Goal: Transaction & Acquisition: Purchase product/service

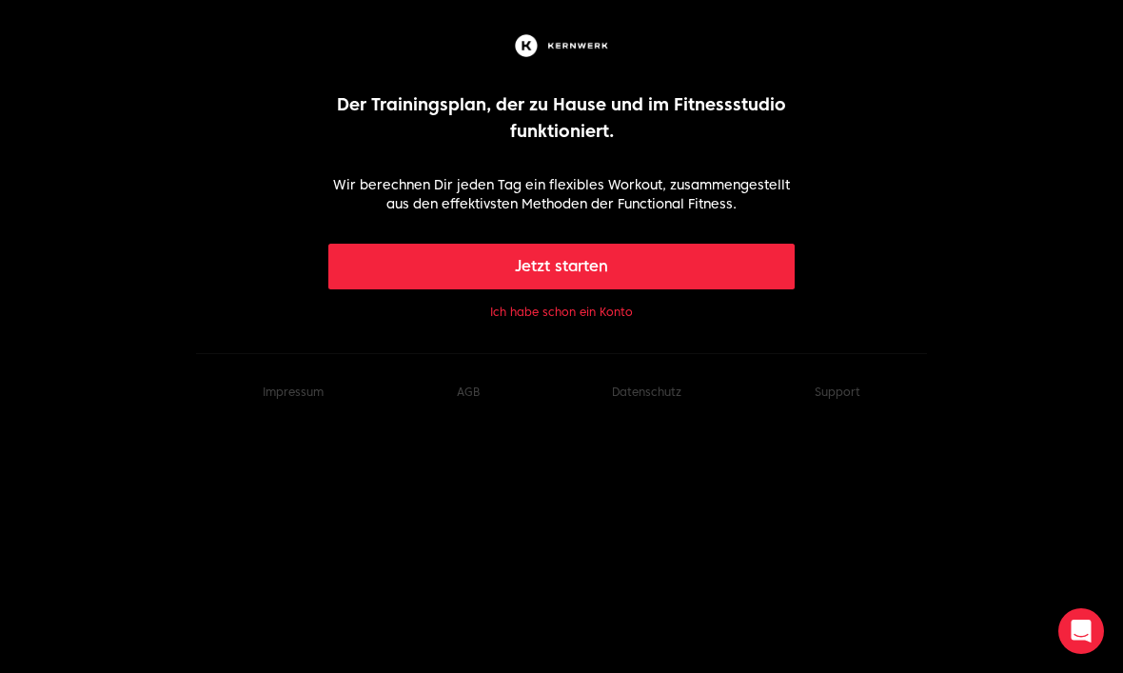
click at [748, 279] on button "Jetzt starten" at bounding box center [561, 267] width 467 height 46
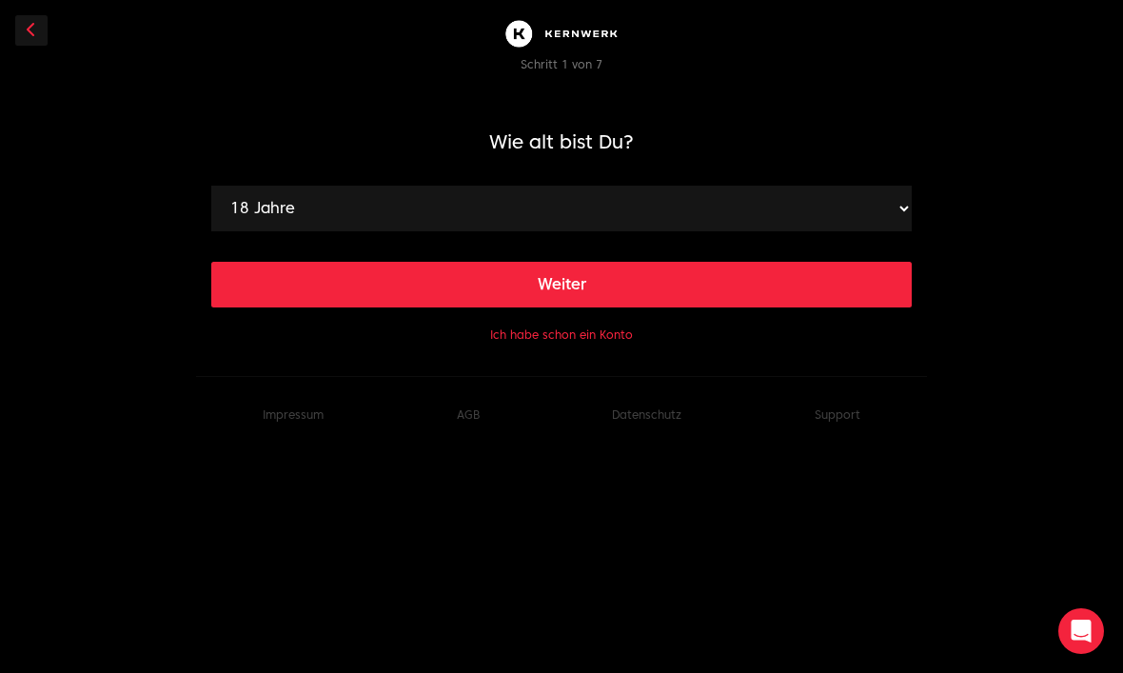
click at [786, 207] on select "18 Jahre 19 Jahre 20 Jahre 21 Jahre 22 Jahre 23 Jahre 24 Jahre 25 Jahre 26 Jahr…" at bounding box center [561, 209] width 700 height 46
select select "58"
click at [662, 290] on button "Weiter" at bounding box center [561, 285] width 700 height 46
click at [740, 207] on select "120 cm 121 cm 122 cm 123 cm 124 cm 125 cm 126 cm 127 cm 128 cm 129 cm 130 cm 13…" at bounding box center [561, 209] width 700 height 46
select select "178"
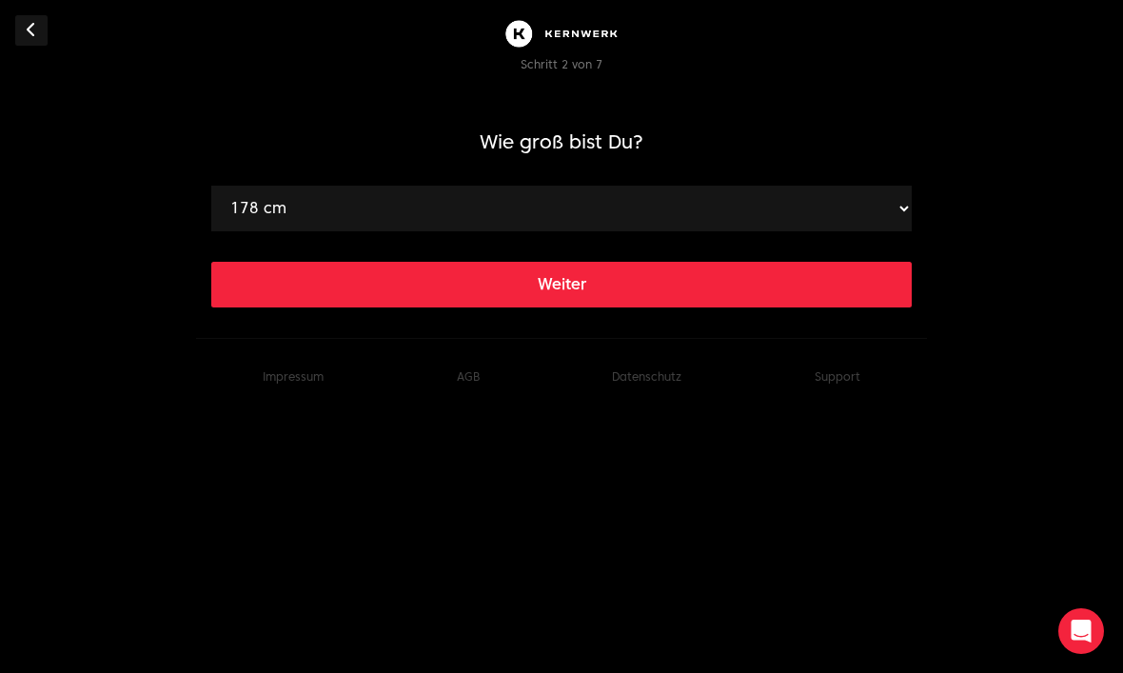
click at [663, 272] on button "Weiter" at bounding box center [561, 285] width 700 height 46
click at [685, 203] on select "40 kg 41 kg 42 kg 43 kg 44 kg 45 kg 46 kg 47 kg 48 kg 49 kg 50 kg 51 kg 52 kg 5…" at bounding box center [561, 209] width 700 height 46
select select "88"
click at [651, 274] on button "Weiter" at bounding box center [561, 285] width 700 height 46
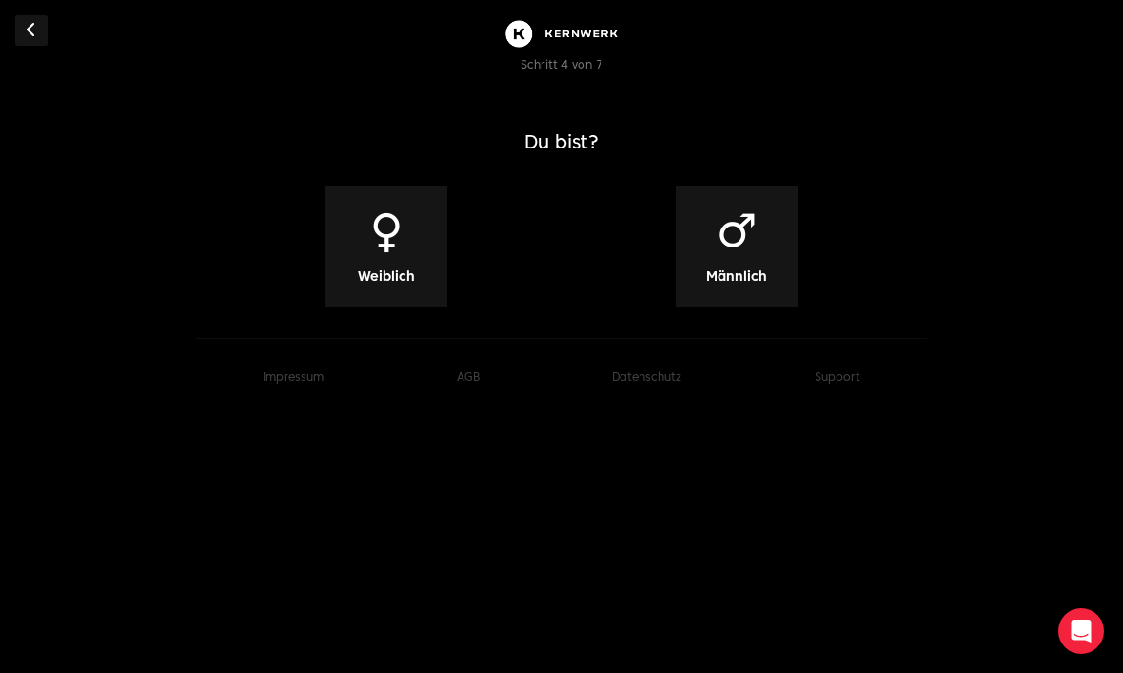
click at [731, 251] on span "♂" at bounding box center [736, 230] width 41 height 46
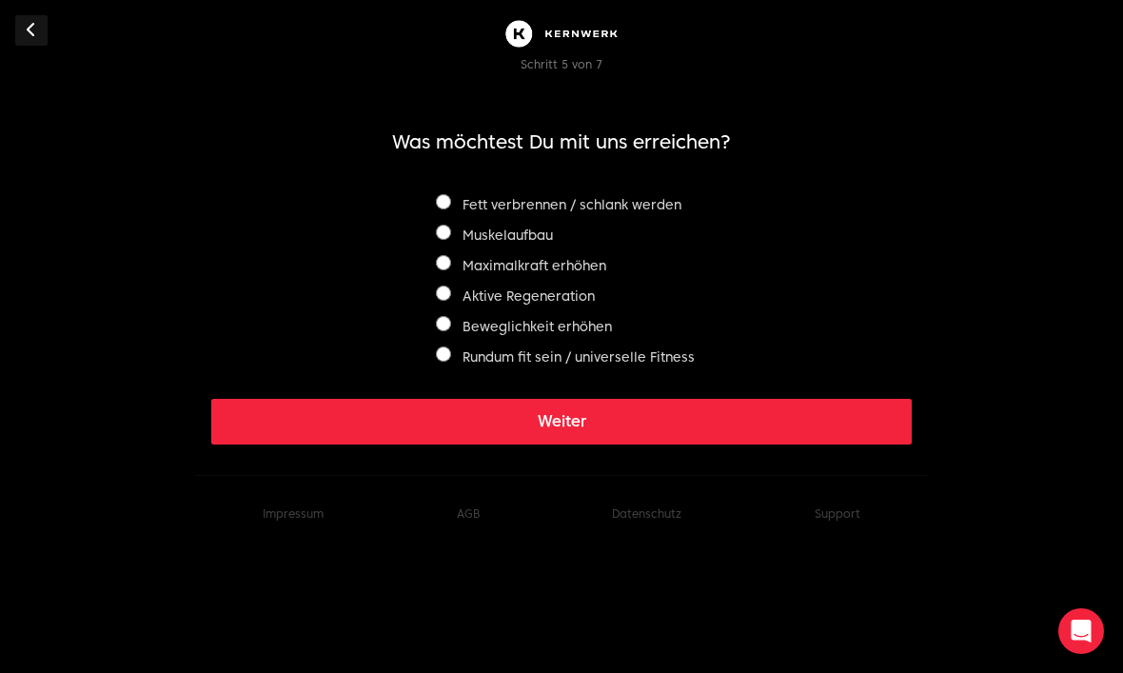
click at [708, 423] on button "Weiter" at bounding box center [561, 422] width 700 height 46
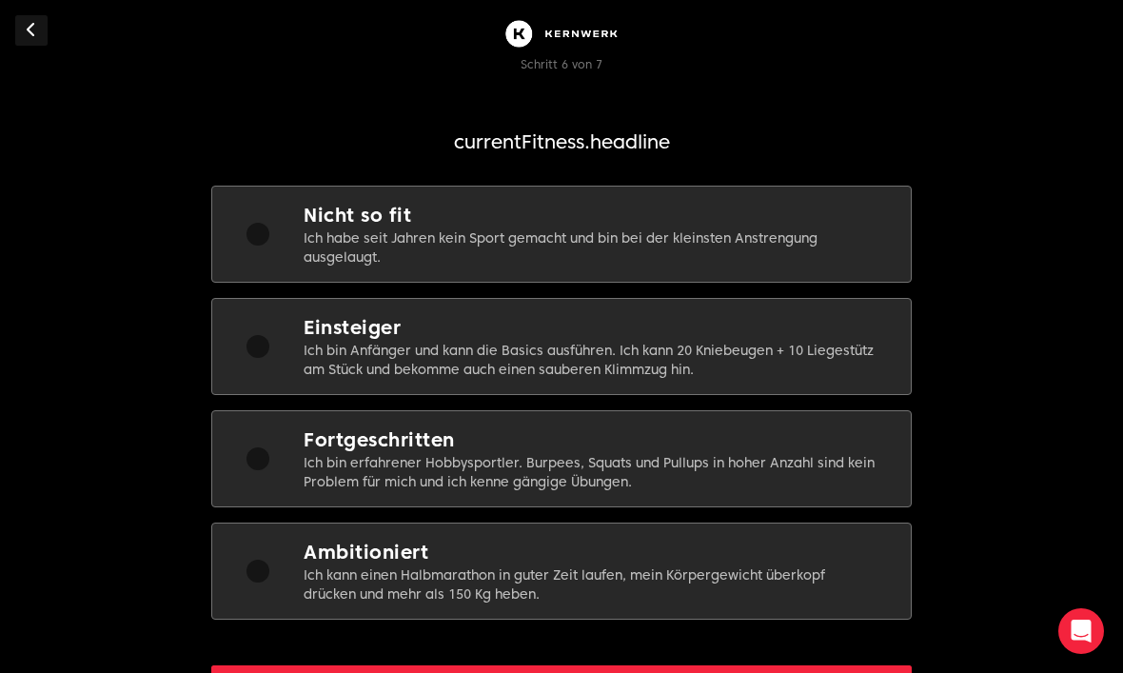
click at [699, 355] on p "Ich bin Anfänger und kann die Basics ausführen. Ich kann 20 Kniebeugen + 10 Lie…" at bounding box center [592, 360] width 577 height 38
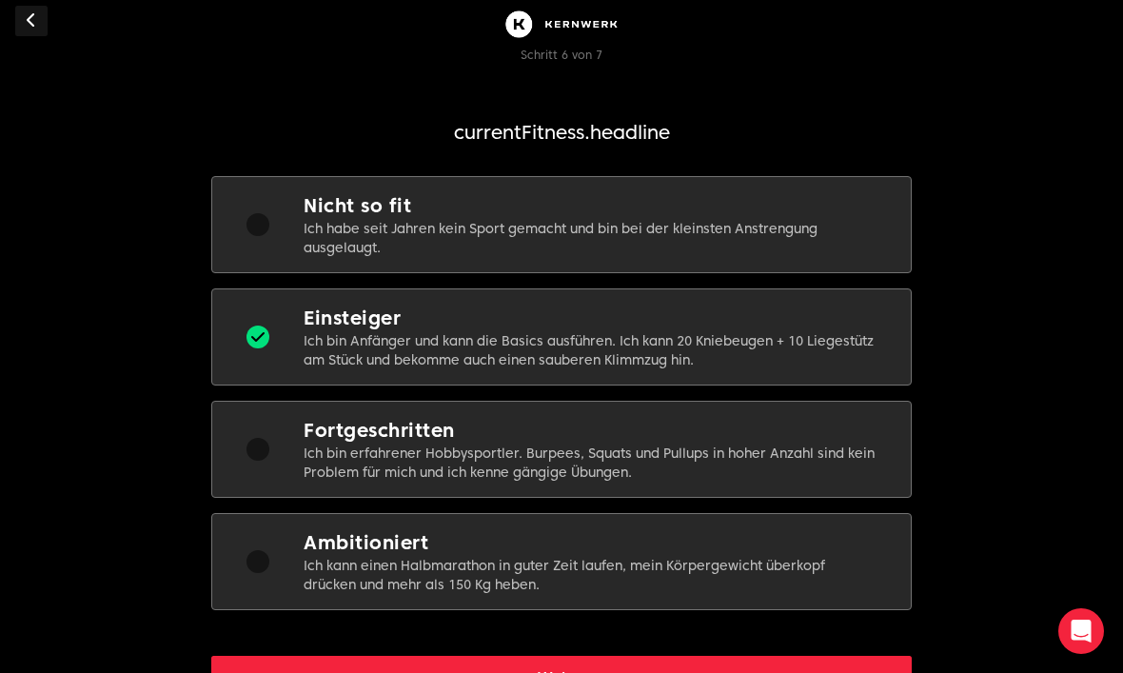
scroll to position [82, 0]
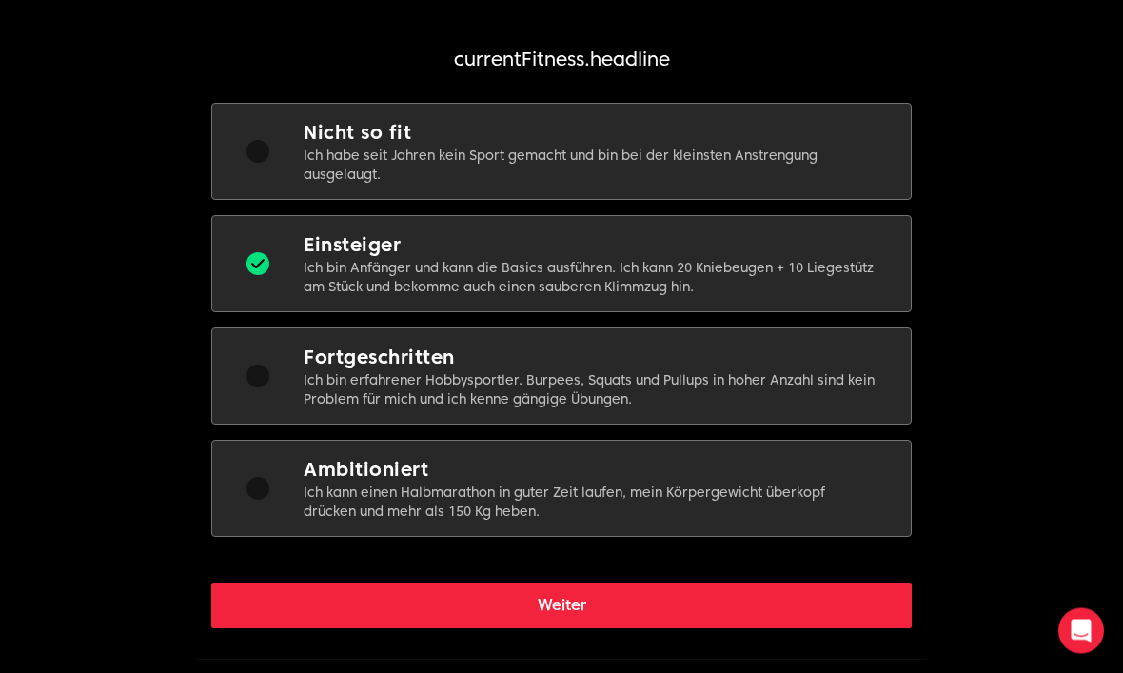
click at [794, 625] on button "Weiter" at bounding box center [561, 606] width 700 height 46
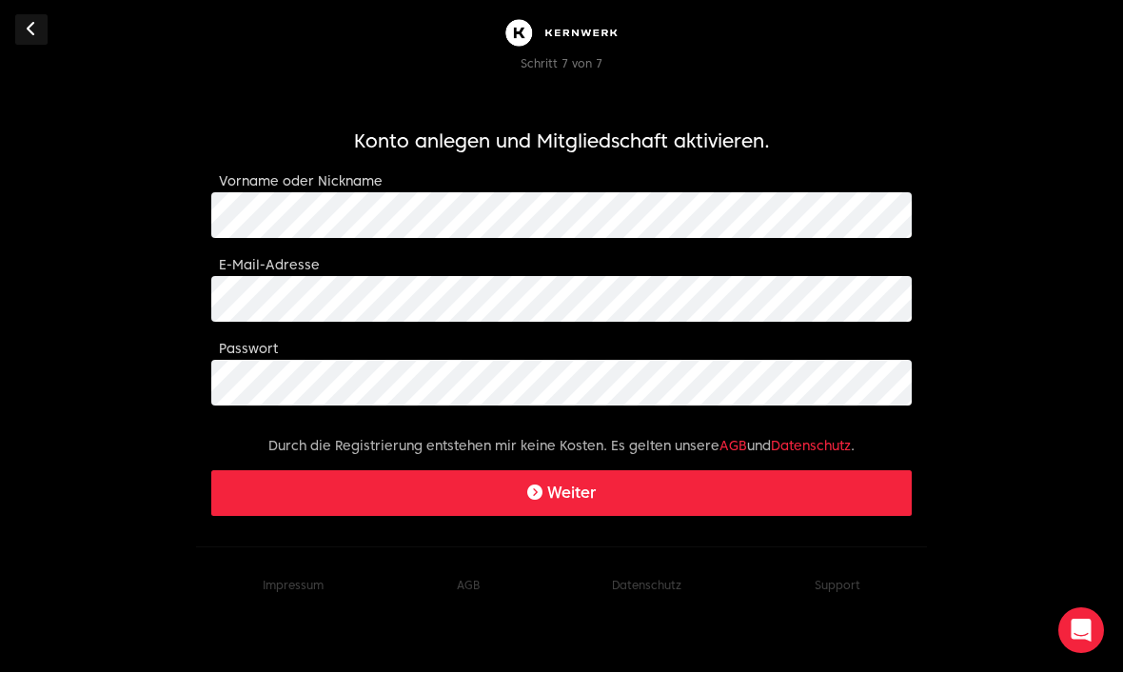
click at [751, 490] on button "Weiter" at bounding box center [561, 494] width 700 height 46
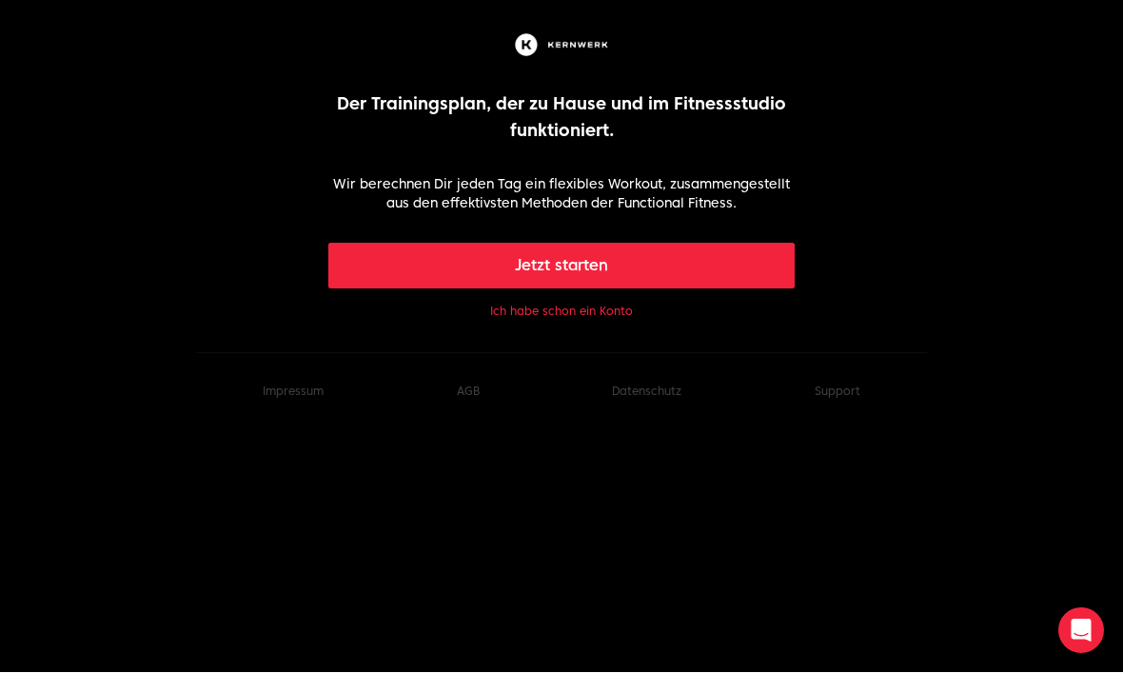
click at [607, 333] on body "Der Trainingsplan, der zu Hause und im Fitnessstudio funktioniert. Wir berechne…" at bounding box center [561, 230] width 1123 height 400
click at [630, 303] on div "Jetzt starten Ich habe schon ein Konto" at bounding box center [561, 283] width 467 height 79
click at [625, 316] on button "Ich habe schon ein Konto" at bounding box center [561, 312] width 143 height 15
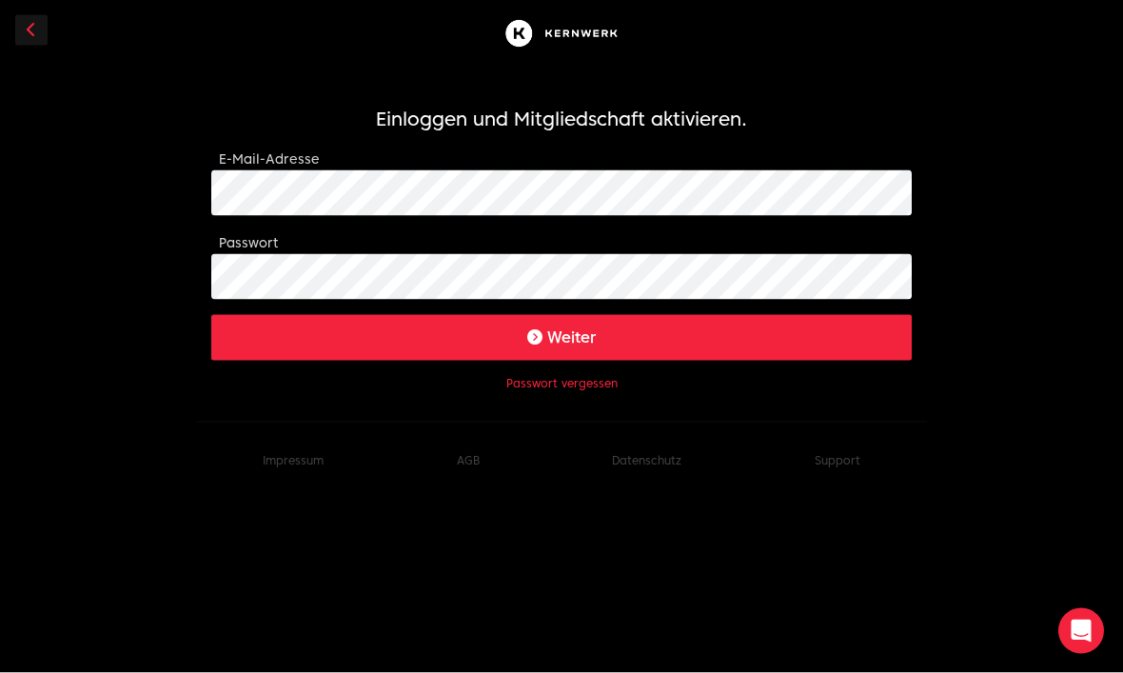
click at [561, 336] on button "Weiter" at bounding box center [561, 338] width 700 height 46
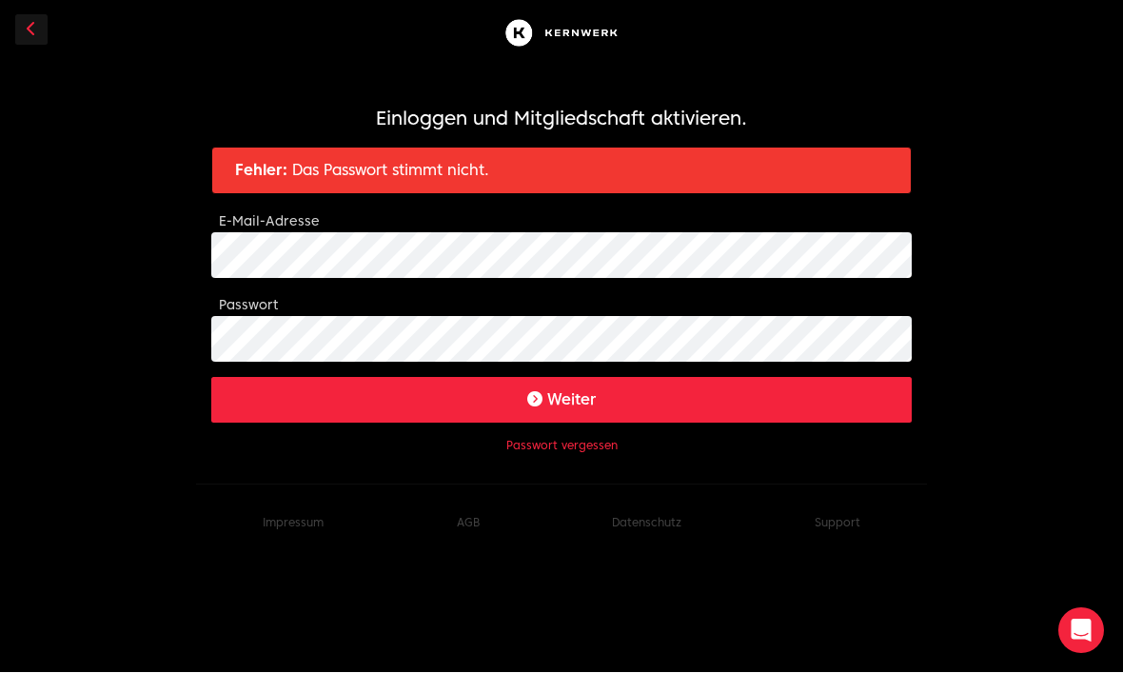
click at [602, 452] on button "Passwort vergessen" at bounding box center [561, 446] width 111 height 15
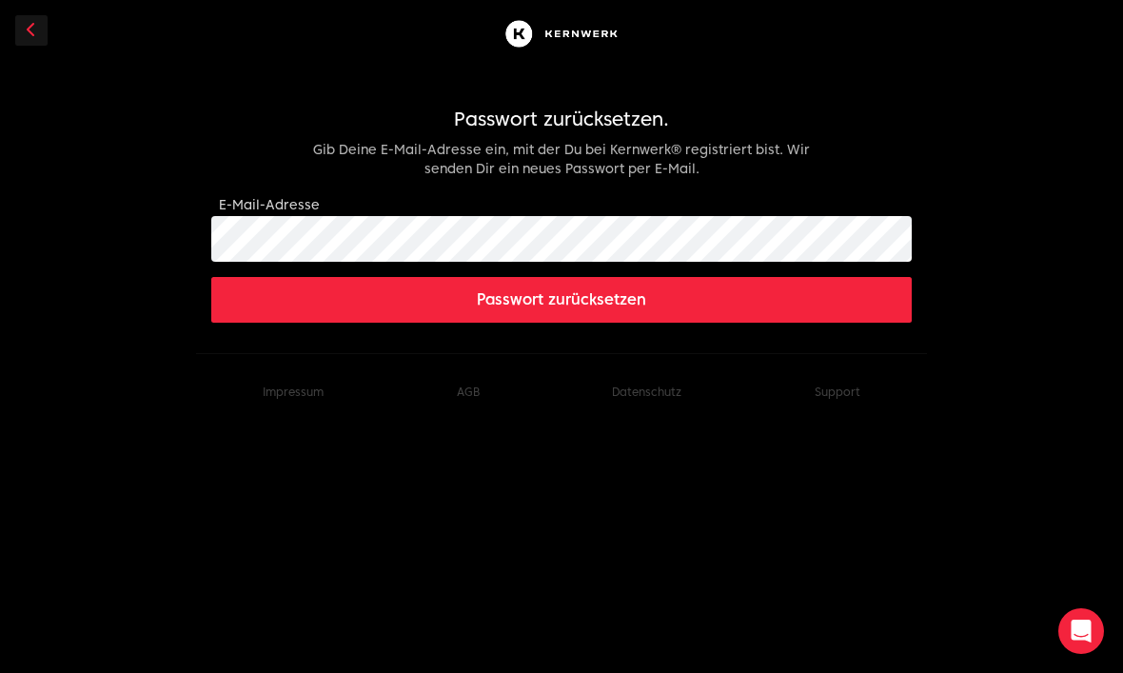
click at [613, 271] on form "Passwort zurücksetzen. Gib Deine E-Mail-Adresse ein, mit der Du bei Kernwerk® r…" at bounding box center [561, 214] width 700 height 217
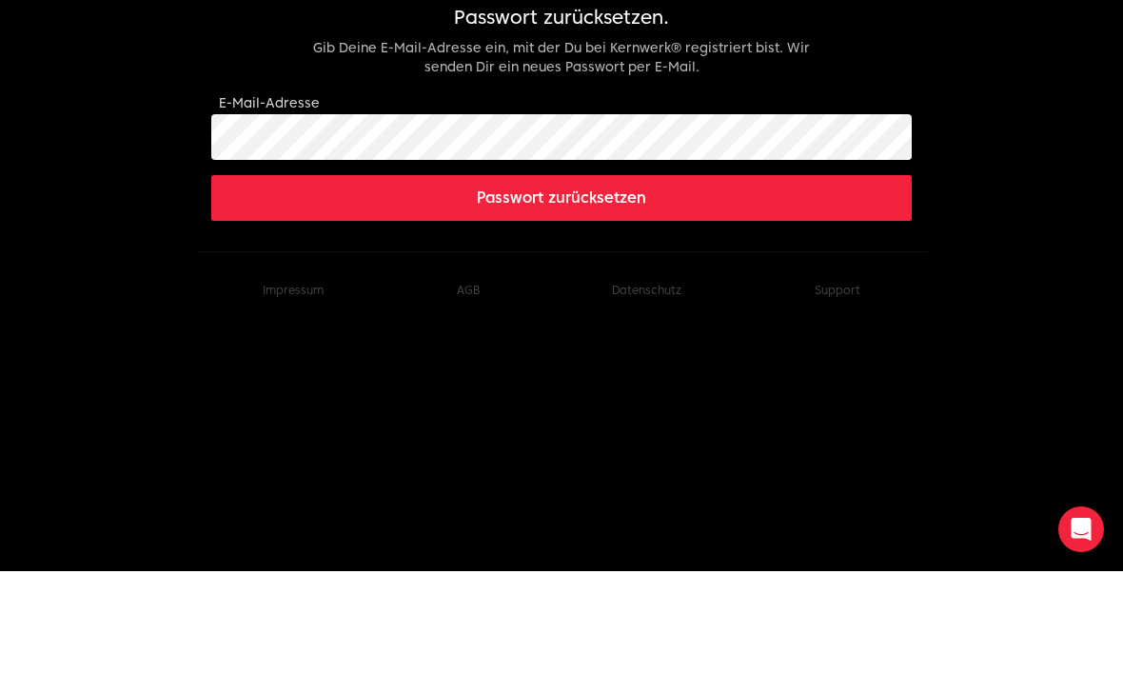
click at [593, 277] on button "Passwort zurücksetzen" at bounding box center [561, 300] width 700 height 46
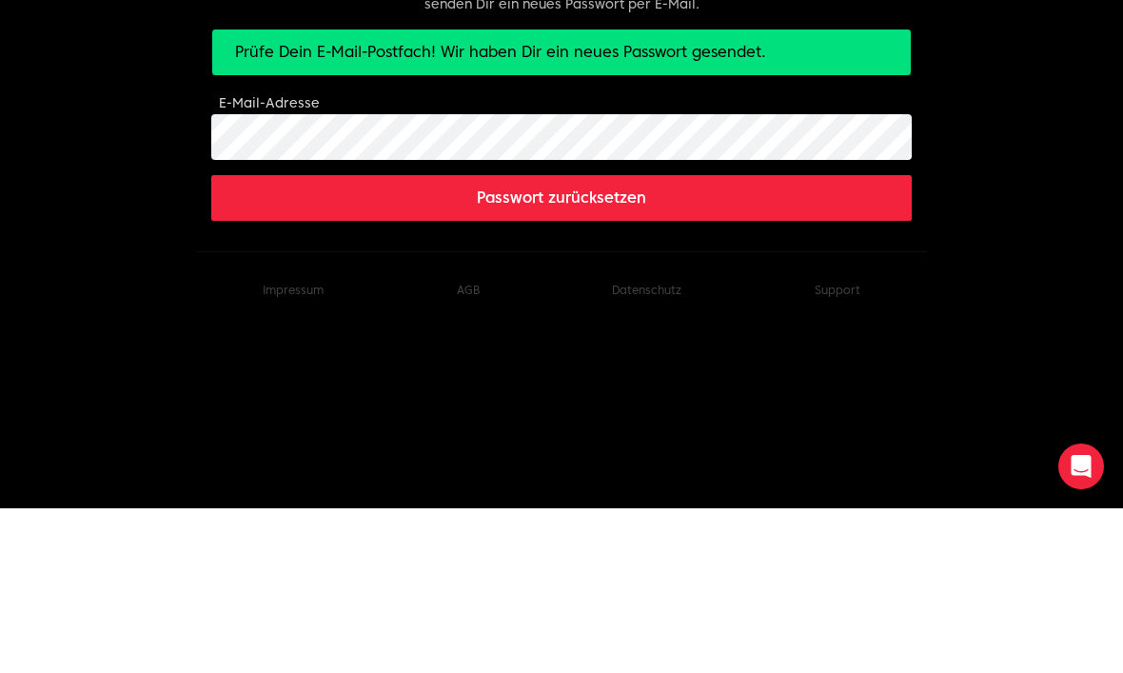
click at [576, 340] on button "Passwort zurücksetzen" at bounding box center [561, 363] width 700 height 46
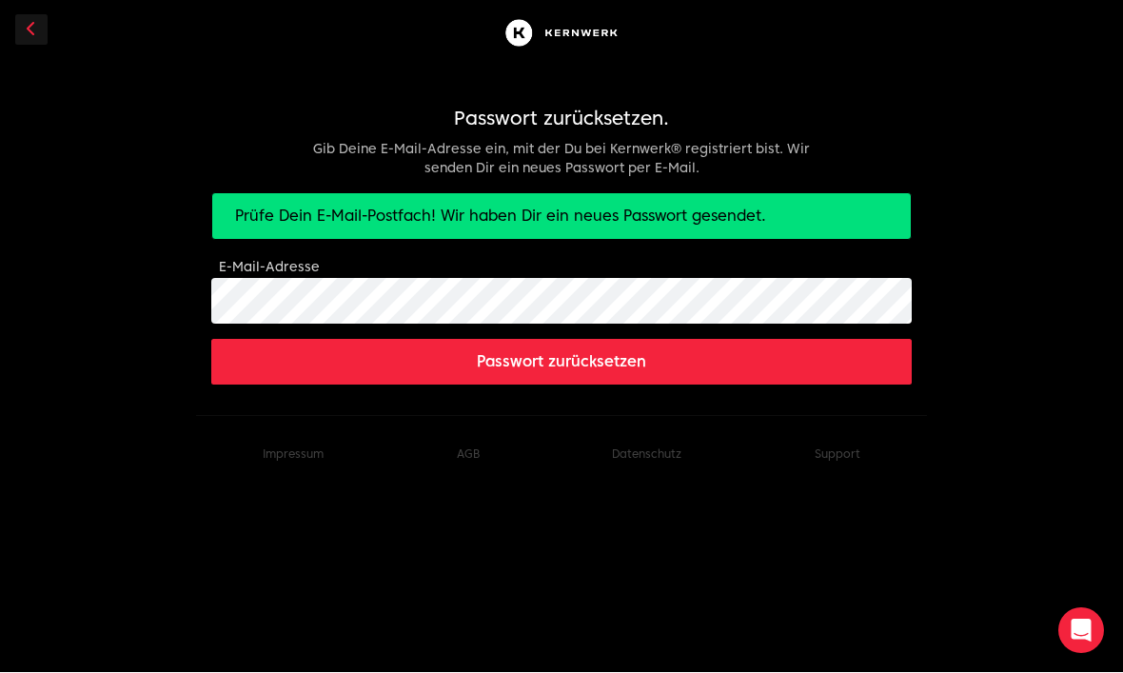
click at [836, 377] on button "Passwort zurücksetzen" at bounding box center [561, 363] width 700 height 46
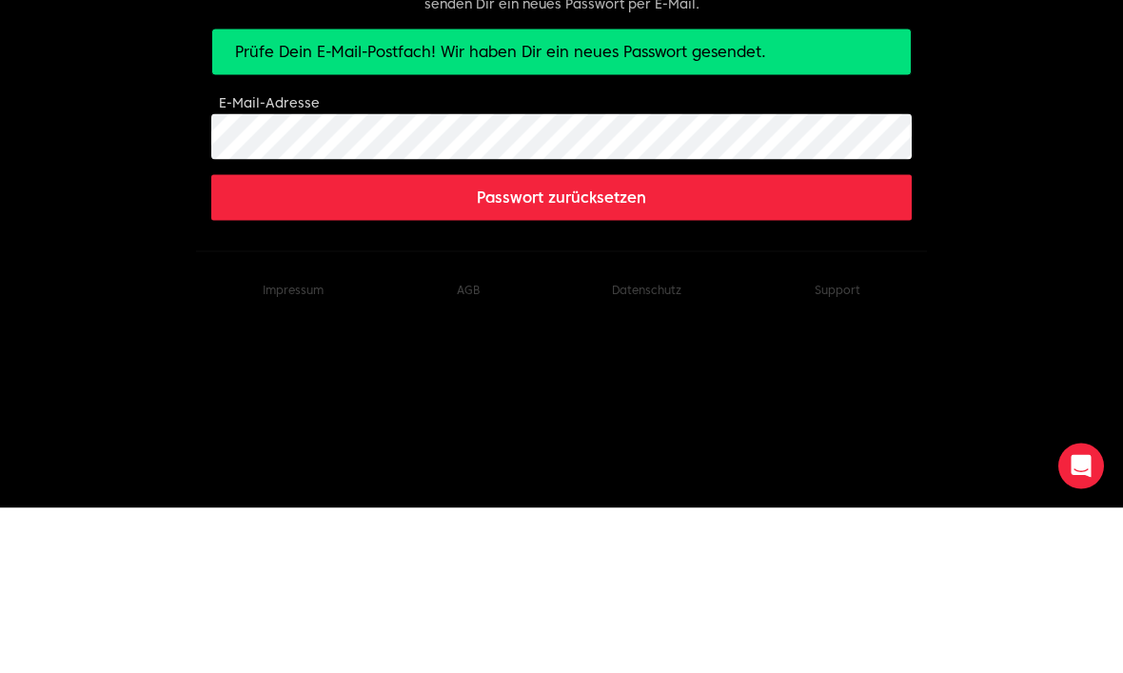
click at [954, 204] on body "Passwort zurücksetzen. Gib Deine E-Mail-Adresse ein, mit der Du bei Kernwerk® r…" at bounding box center [561, 246] width 1123 height 493
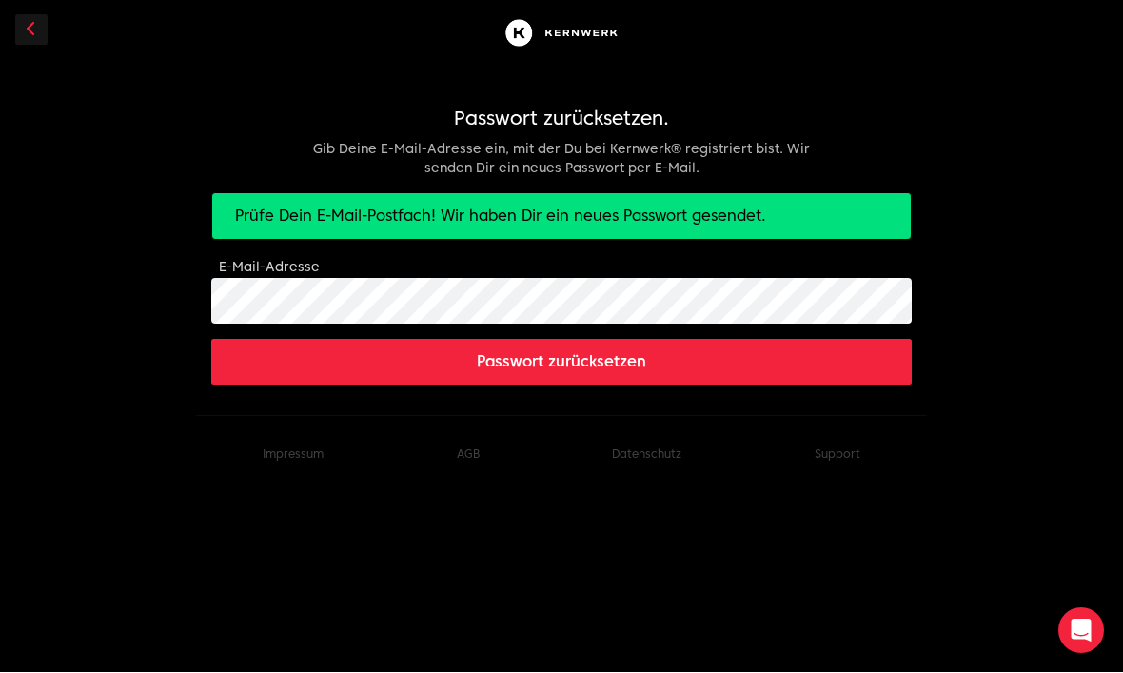
click at [969, 194] on body "Passwort zurücksetzen. Gib Deine E-Mail-Adresse ein, mit der Du bei Kernwerk® r…" at bounding box center [561, 246] width 1123 height 493
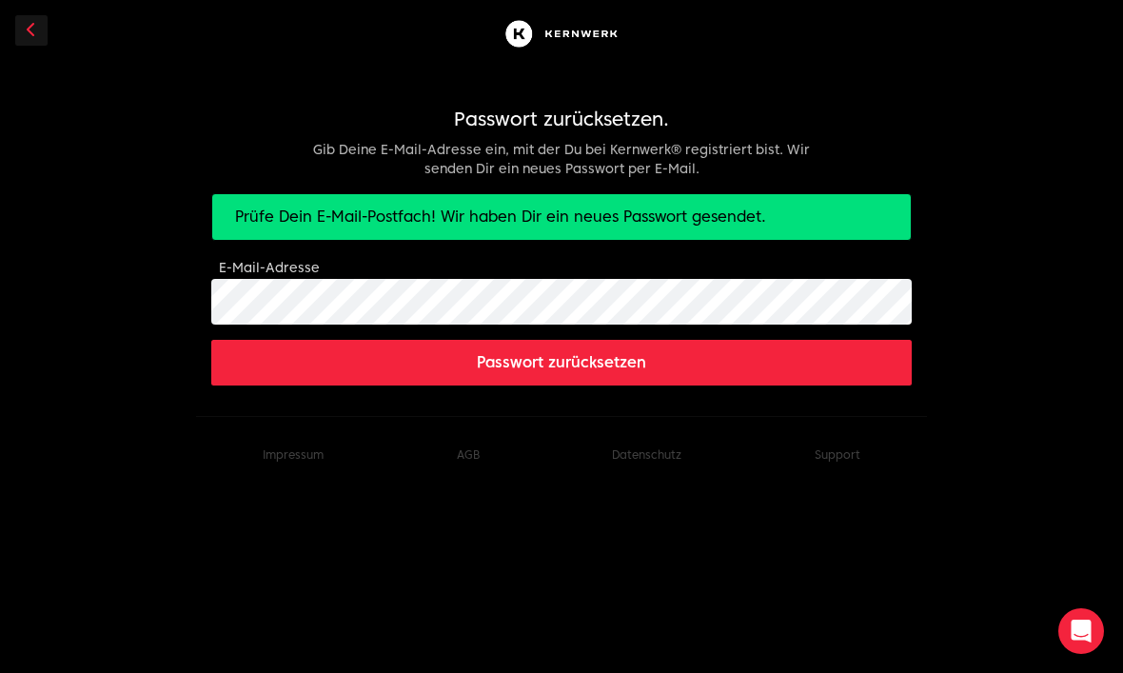
click at [590, 62] on header at bounding box center [561, 34] width 700 height 68
click at [600, 29] on img at bounding box center [562, 33] width 122 height 37
click at [38, 27] on link at bounding box center [31, 30] width 32 height 30
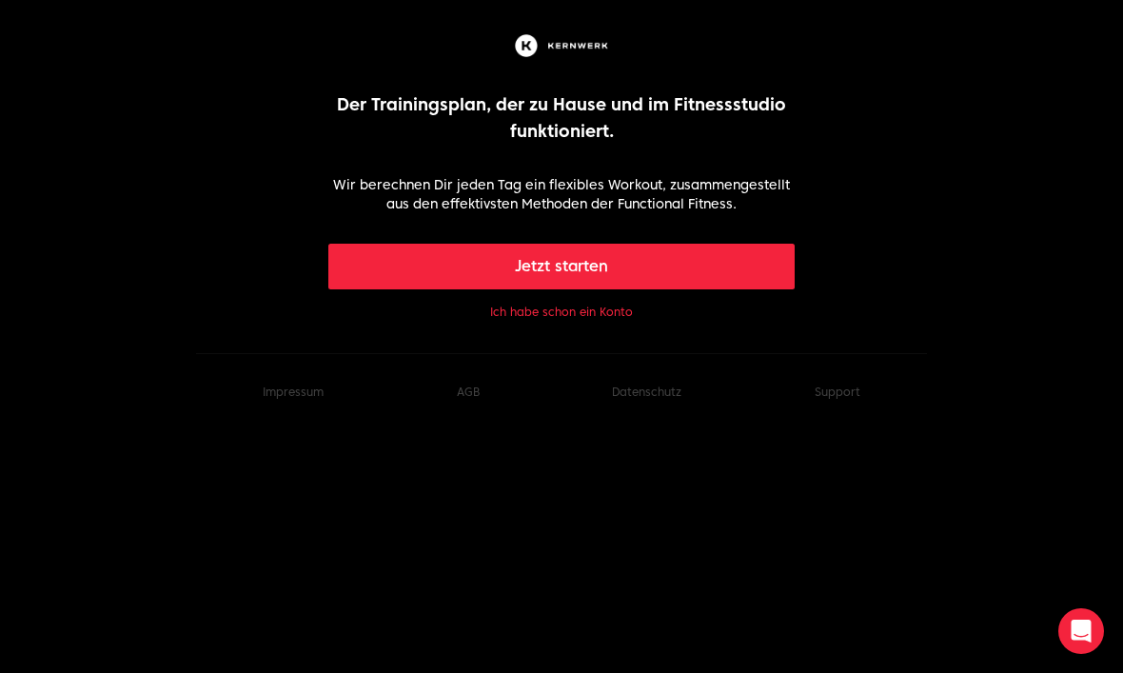
click at [611, 315] on button "Ich habe schon ein Konto" at bounding box center [561, 312] width 143 height 15
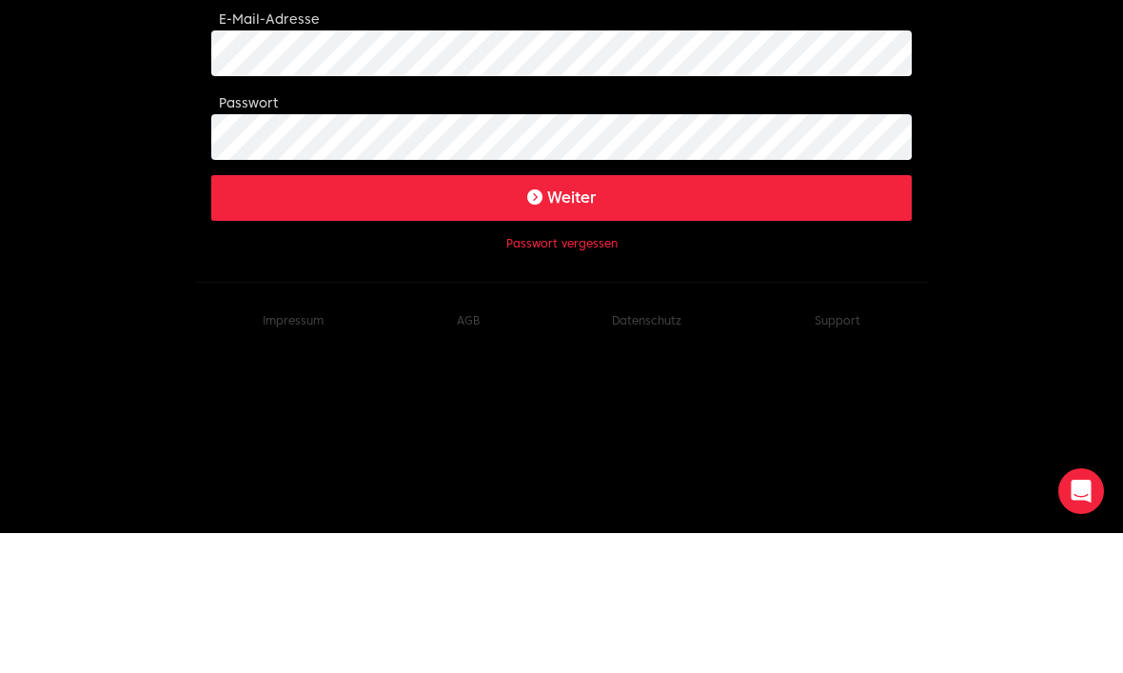
click at [674, 315] on button "Weiter" at bounding box center [561, 338] width 700 height 46
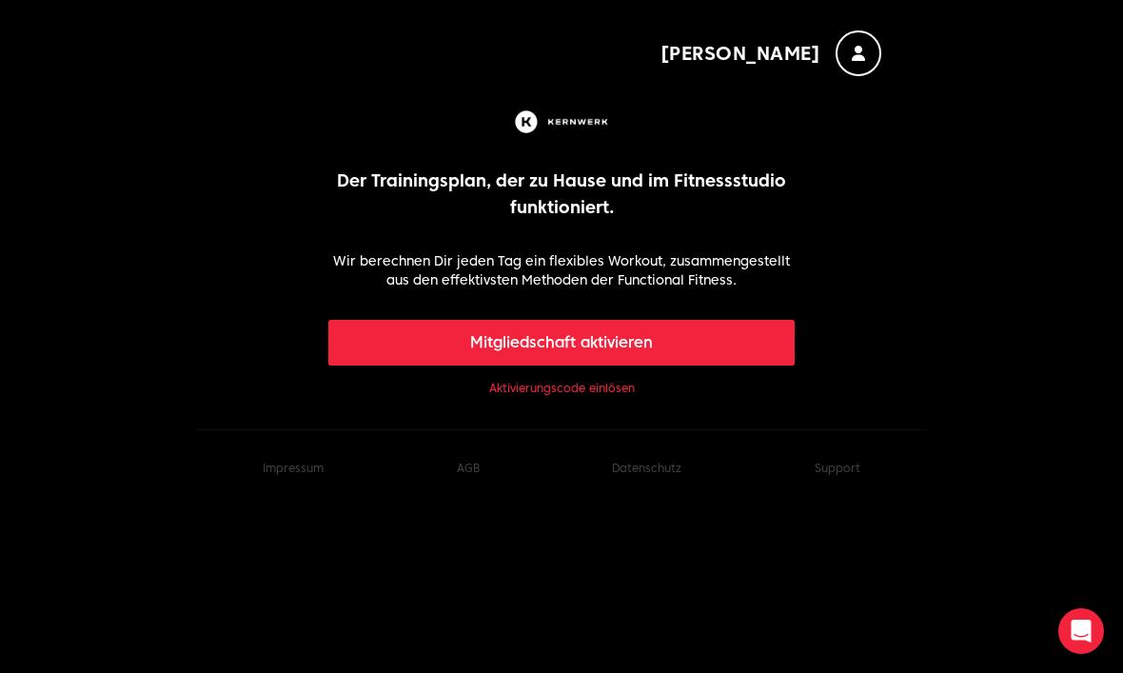
click at [756, 340] on button "Mitgliedschaft aktivieren" at bounding box center [561, 343] width 467 height 46
